Goal: Navigation & Orientation: Find specific page/section

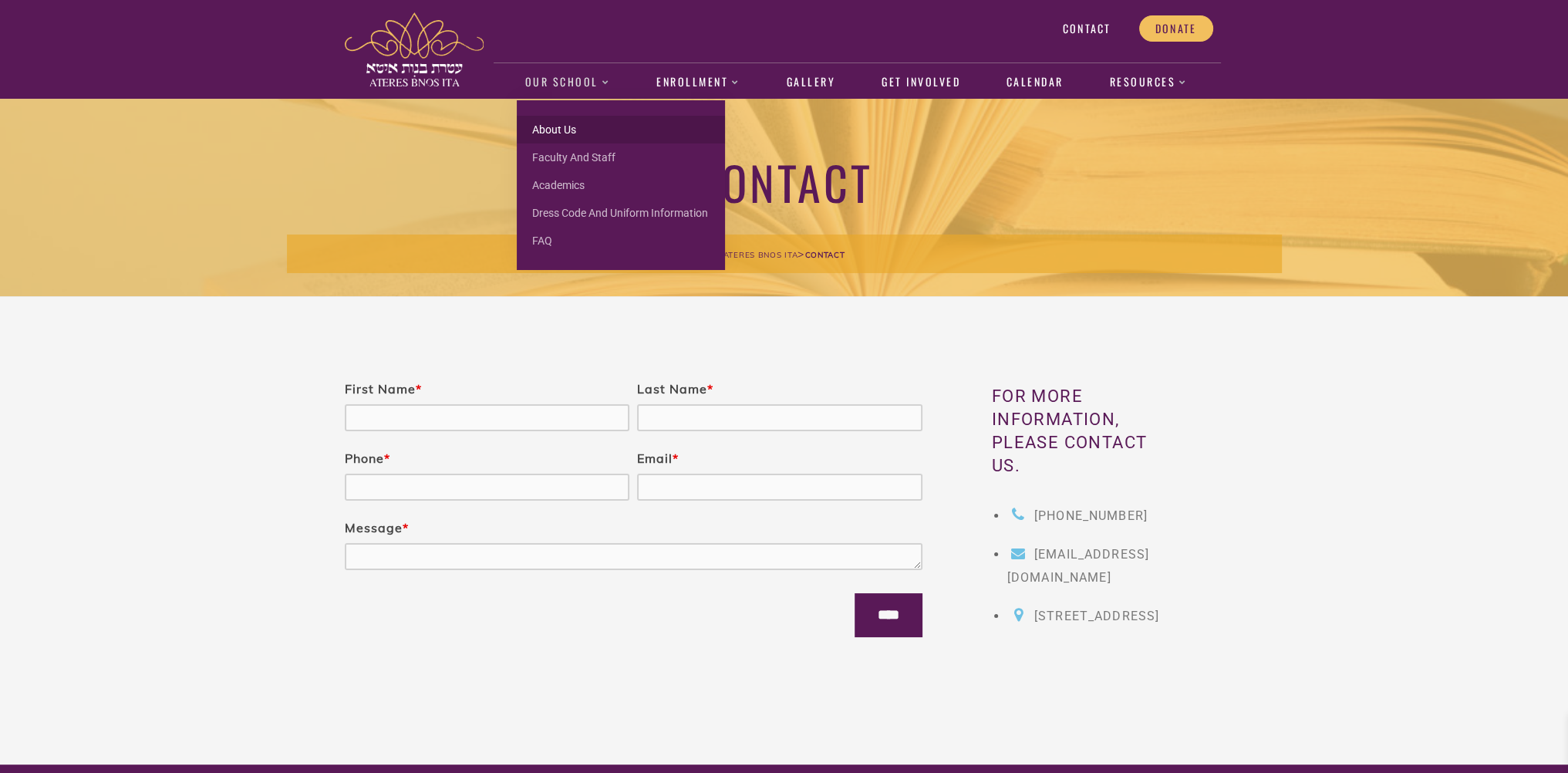
click at [570, 129] on link "About us" at bounding box center [620, 129] width 208 height 28
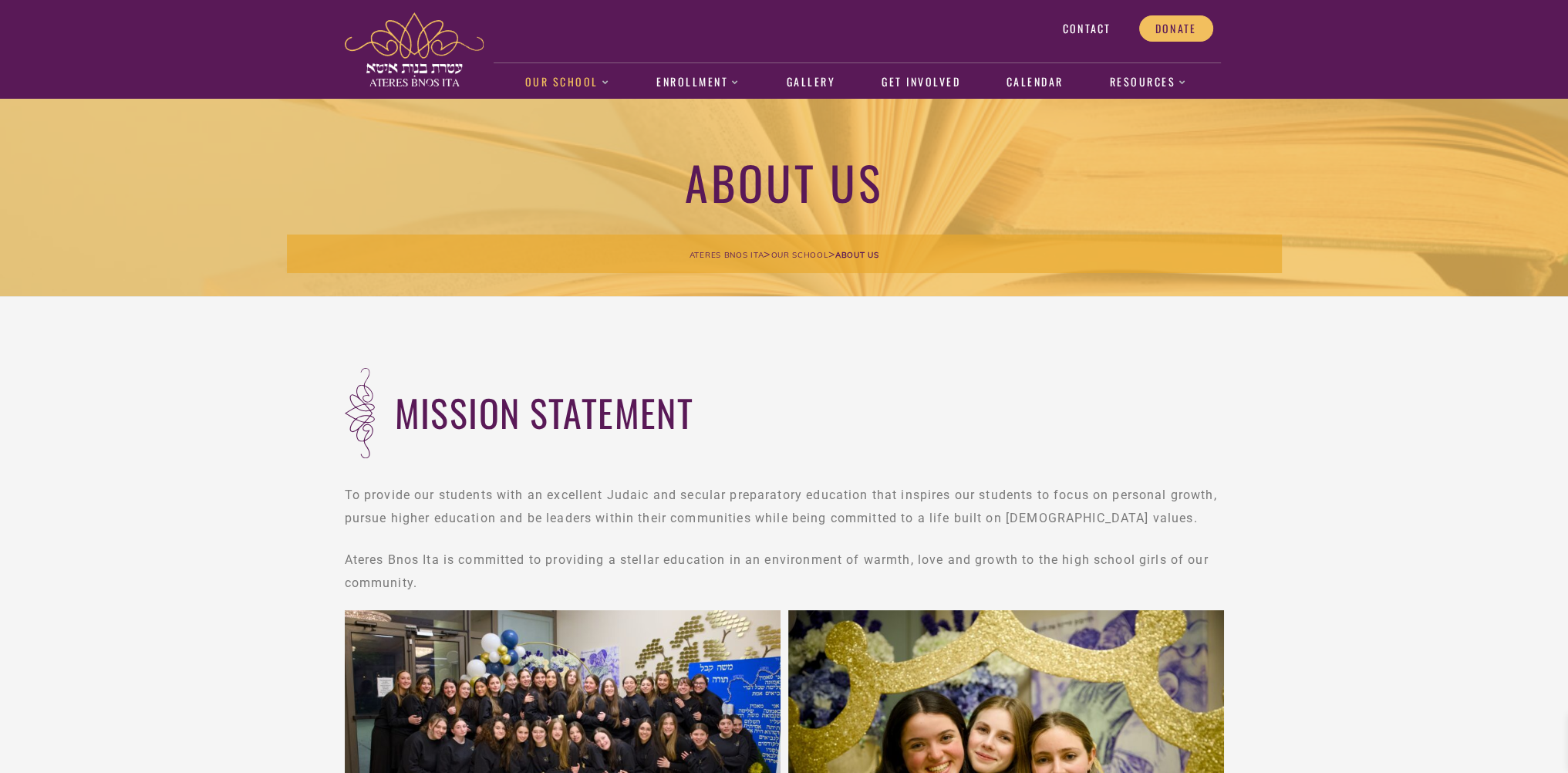
click at [1080, 27] on span "Contact" at bounding box center [1086, 29] width 48 height 14
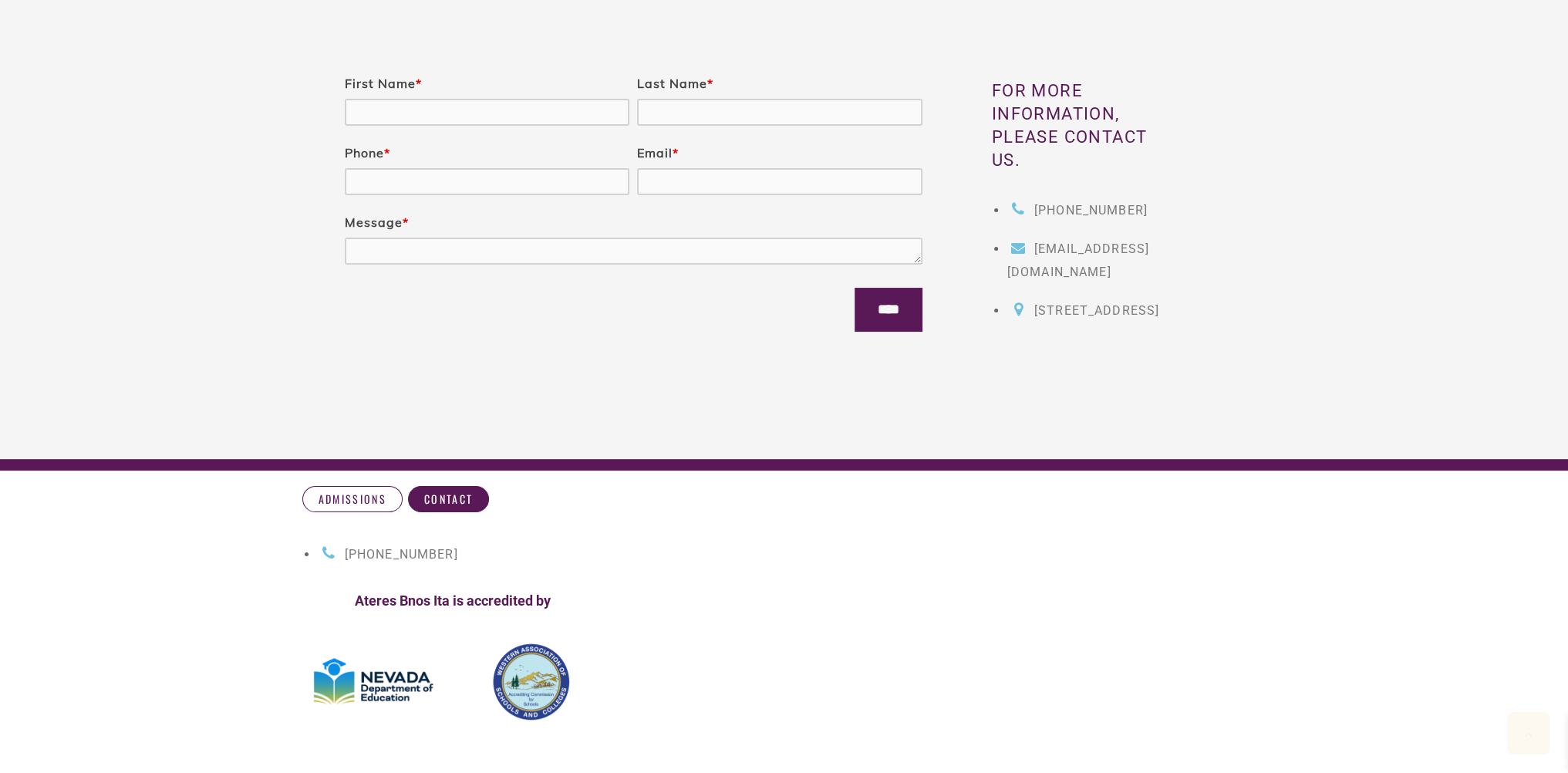
scroll to position [694, 0]
